Goal: Find specific page/section: Find specific page/section

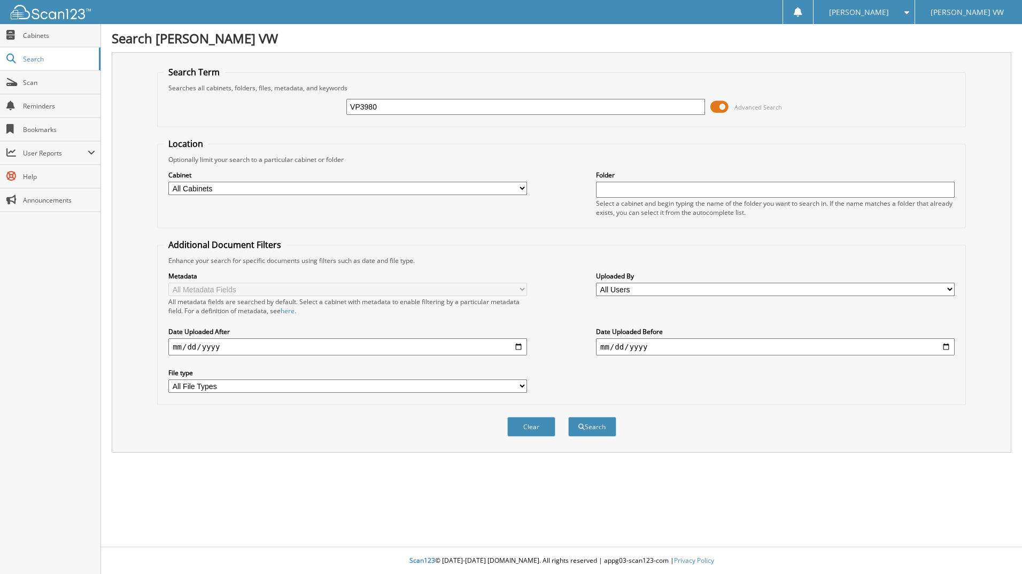
type input "VP3980"
click at [568, 417] on button "Search" at bounding box center [592, 427] width 48 height 20
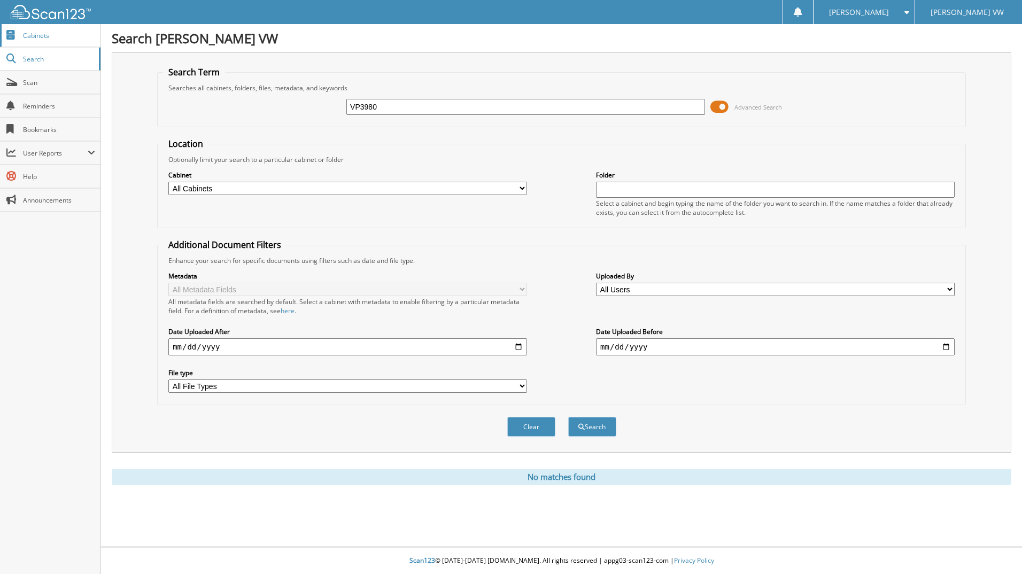
click at [68, 34] on span "Cabinets" at bounding box center [59, 35] width 72 height 9
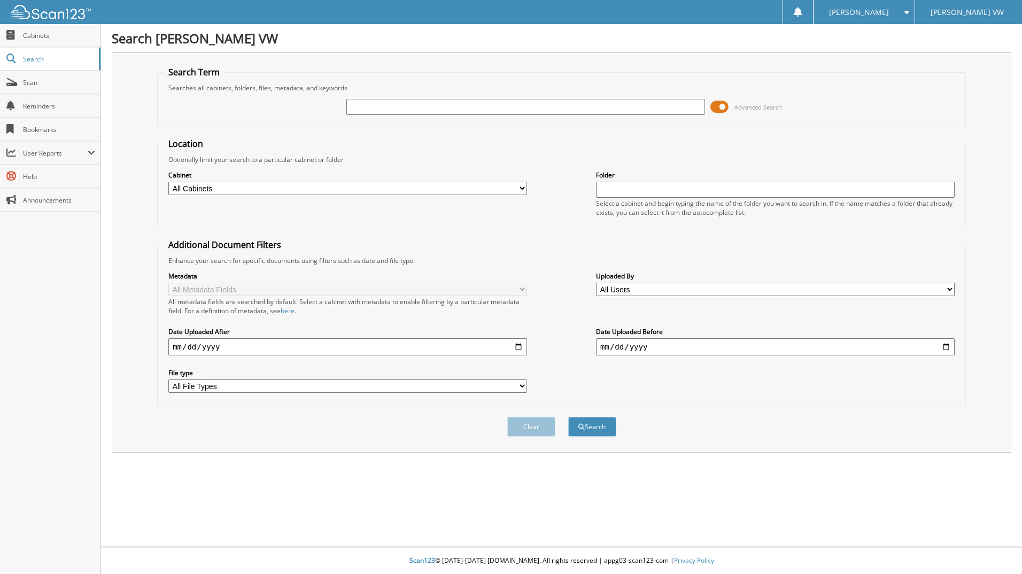
click at [39, 81] on span "Scan" at bounding box center [59, 82] width 72 height 9
type input "HACKETT"
click at [568, 417] on button "Search" at bounding box center [592, 427] width 48 height 20
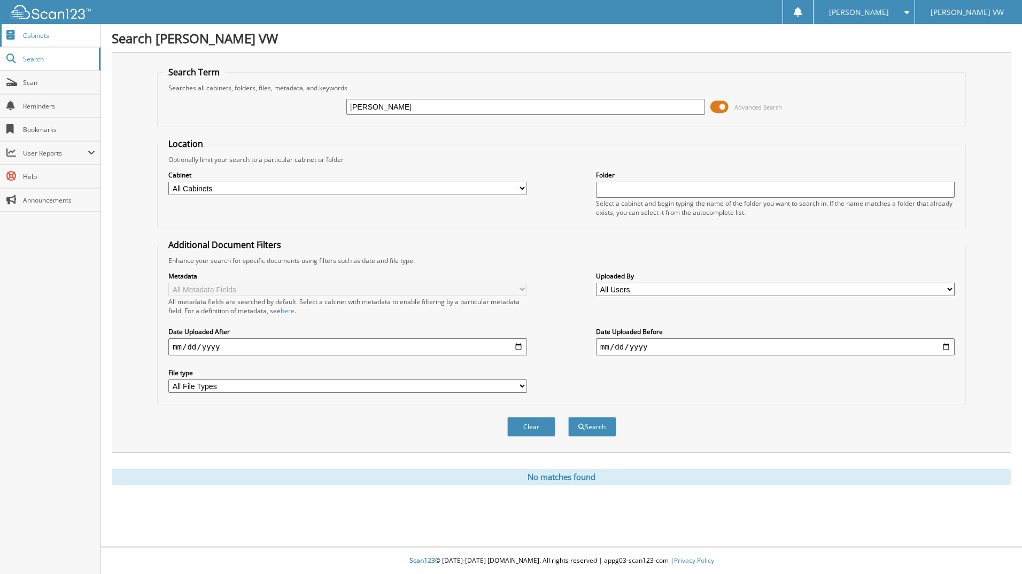
click at [32, 40] on span "Cabinets" at bounding box center [59, 35] width 72 height 9
